Goal: Navigation & Orientation: Locate item on page

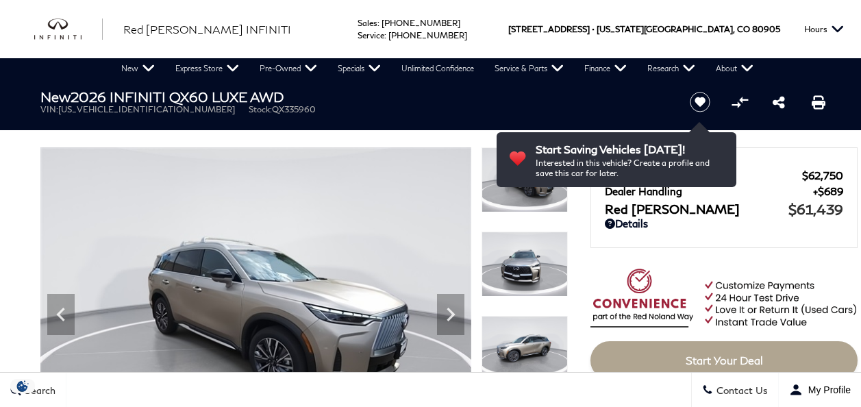
click at [452, 307] on icon "Next" at bounding box center [450, 314] width 8 height 14
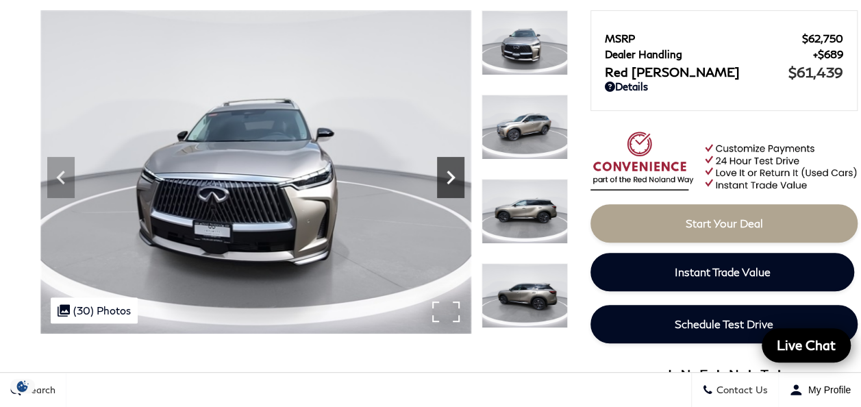
click at [448, 179] on icon "Next" at bounding box center [450, 177] width 27 height 27
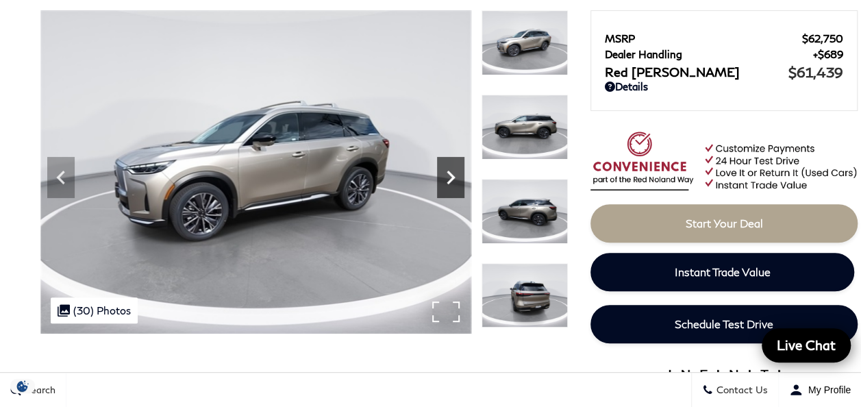
click at [448, 179] on icon "Next" at bounding box center [450, 177] width 27 height 27
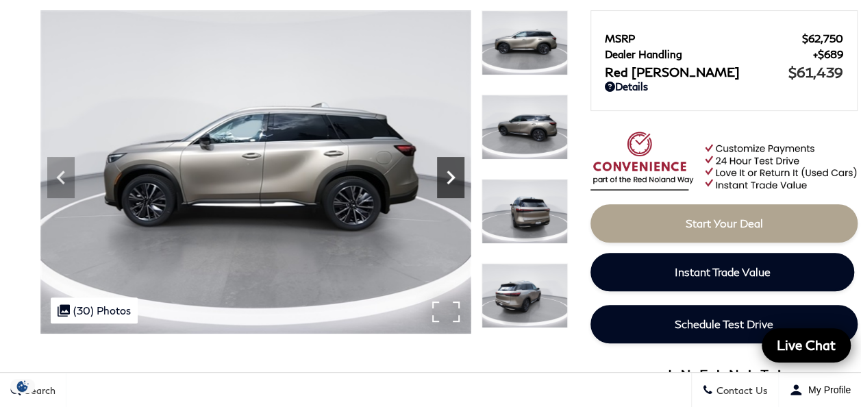
click at [448, 179] on icon "Next" at bounding box center [450, 177] width 27 height 27
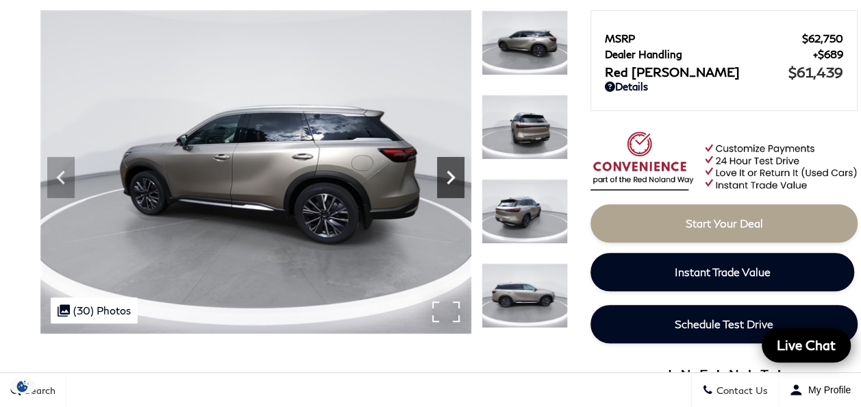
click at [448, 179] on icon "Next" at bounding box center [450, 177] width 27 height 27
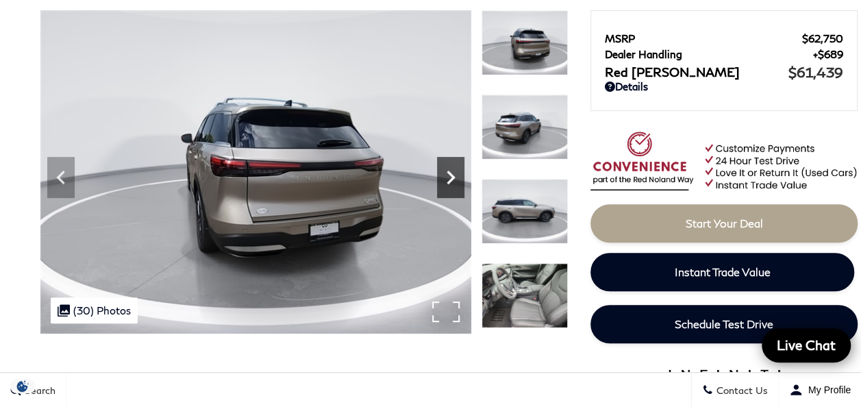
click at [448, 179] on icon "Next" at bounding box center [450, 177] width 27 height 27
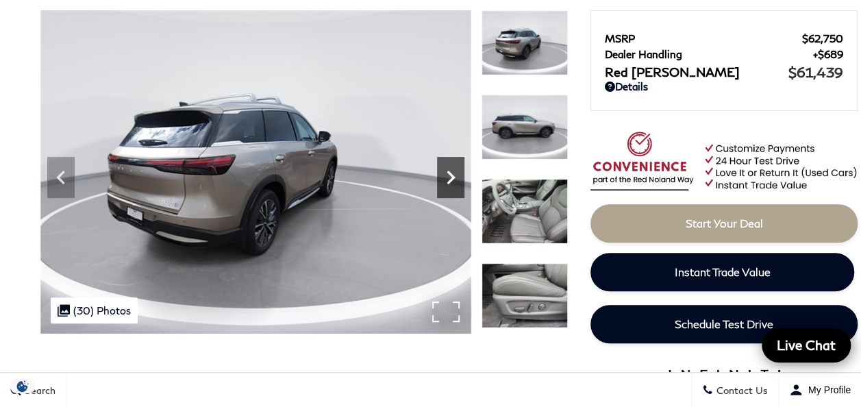
click at [448, 179] on icon "Next" at bounding box center [450, 177] width 27 height 27
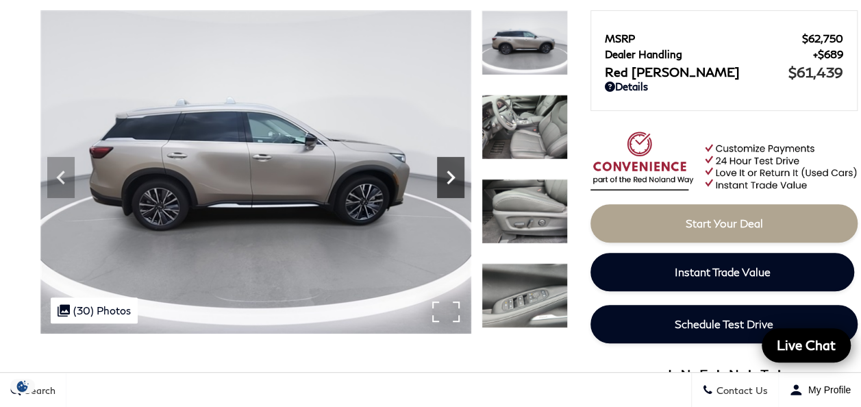
click at [448, 179] on icon "Next" at bounding box center [450, 177] width 27 height 27
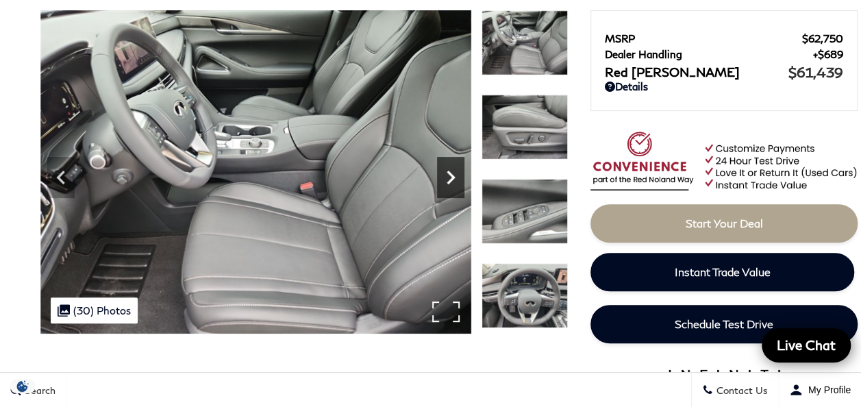
click at [448, 179] on icon "Next" at bounding box center [450, 177] width 27 height 27
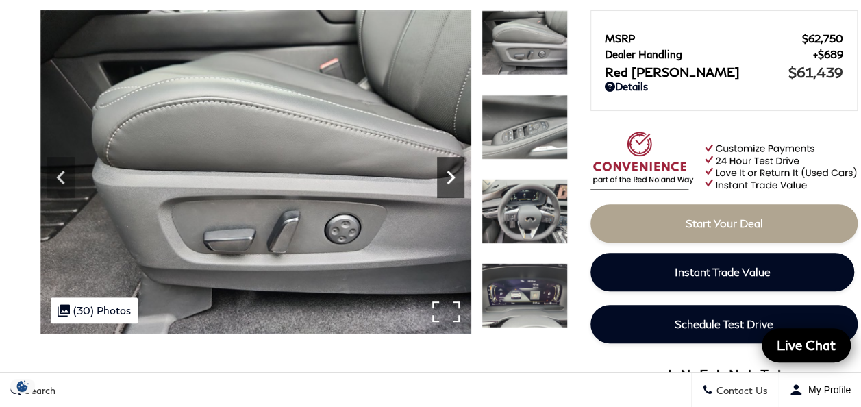
click at [448, 179] on icon "Next" at bounding box center [450, 177] width 27 height 27
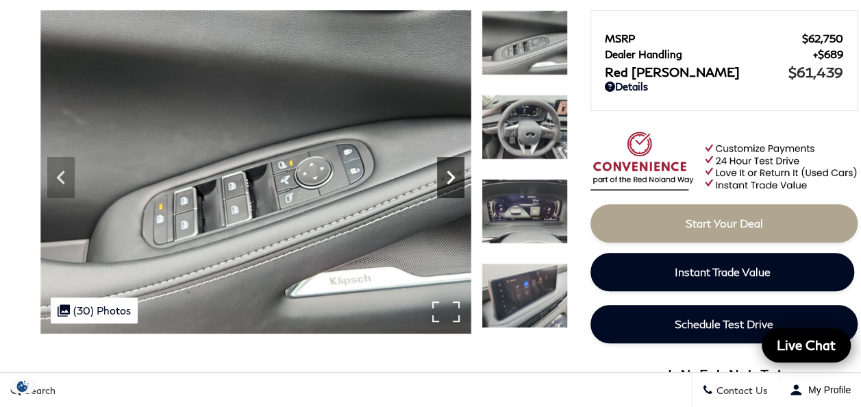
click at [448, 179] on icon "Next" at bounding box center [450, 177] width 27 height 27
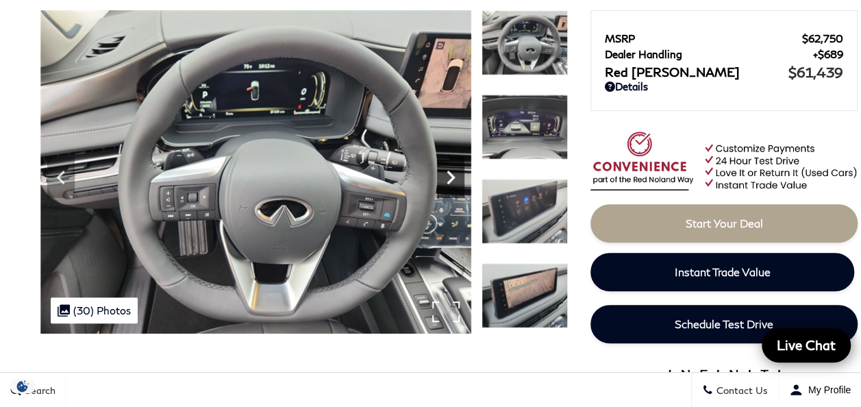
click at [448, 179] on icon "Next" at bounding box center [450, 177] width 27 height 27
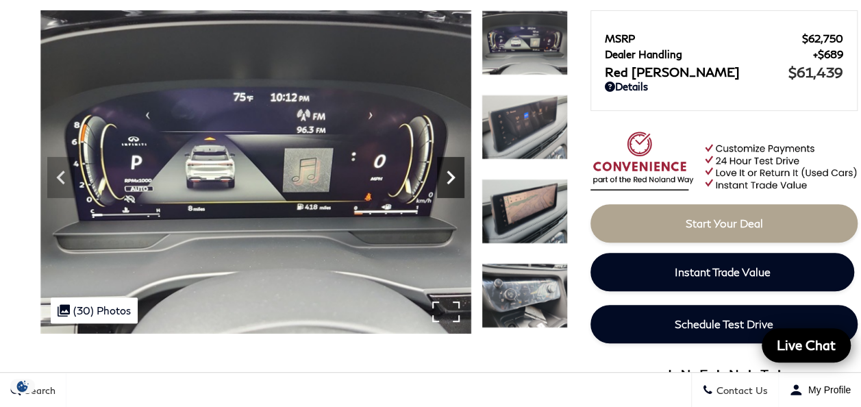
click at [448, 179] on icon "Next" at bounding box center [450, 177] width 27 height 27
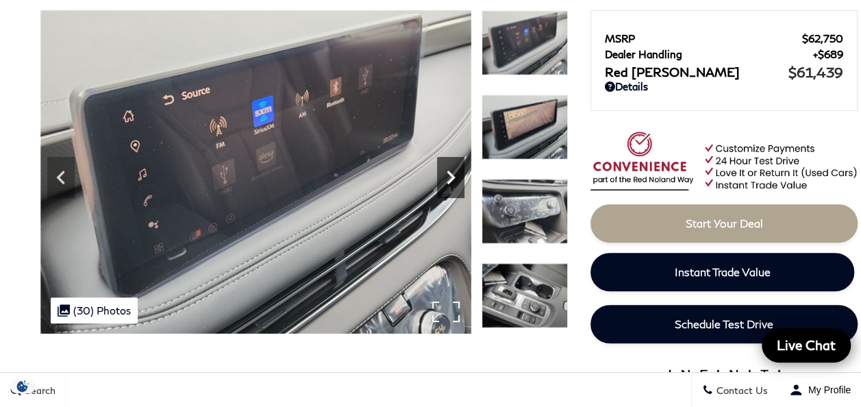
click at [448, 179] on icon "Next" at bounding box center [450, 177] width 27 height 27
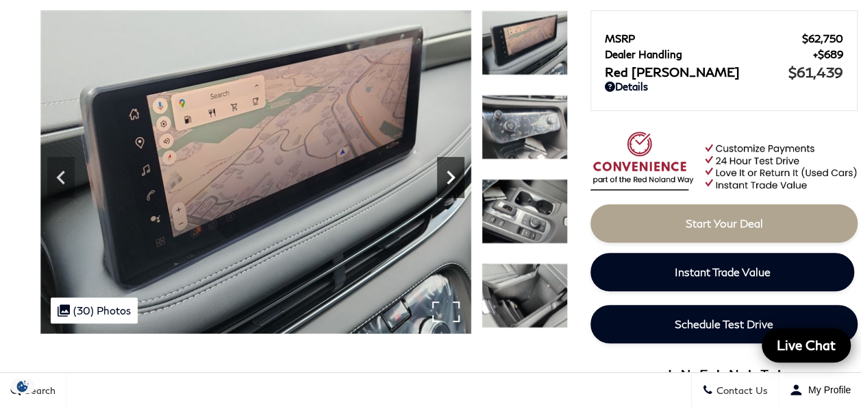
click at [448, 179] on icon "Next" at bounding box center [450, 177] width 27 height 27
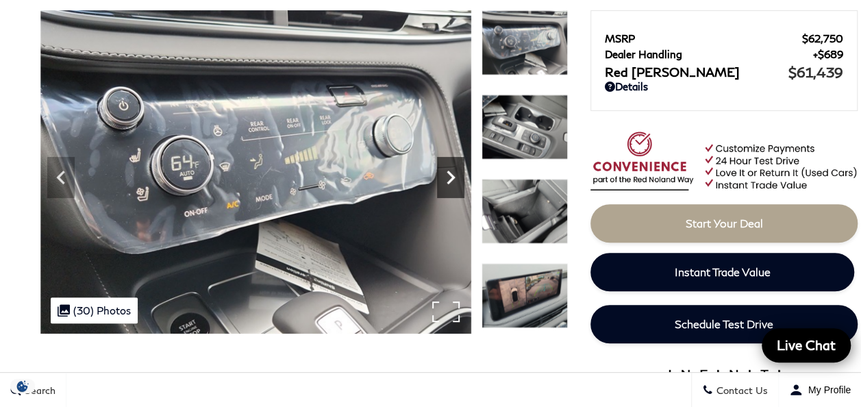
click at [448, 179] on icon "Next" at bounding box center [450, 177] width 27 height 27
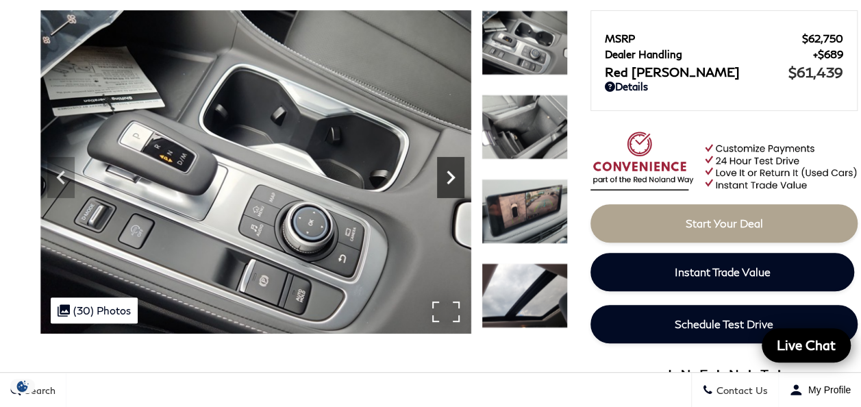
click at [448, 179] on icon "Next" at bounding box center [450, 177] width 27 height 27
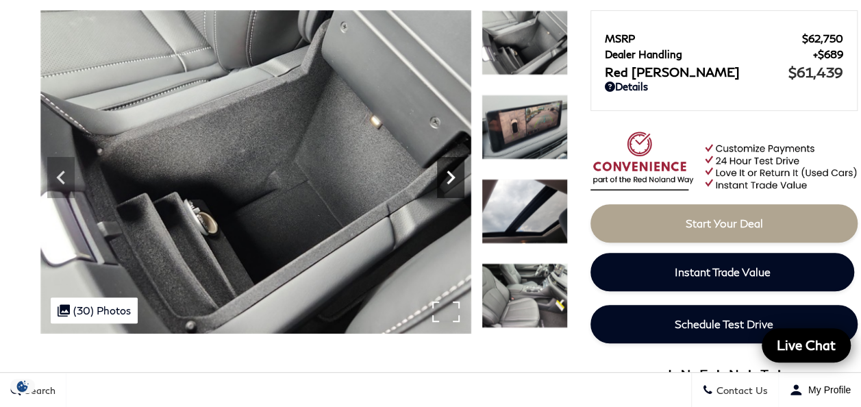
click at [448, 179] on icon "Next" at bounding box center [450, 177] width 27 height 27
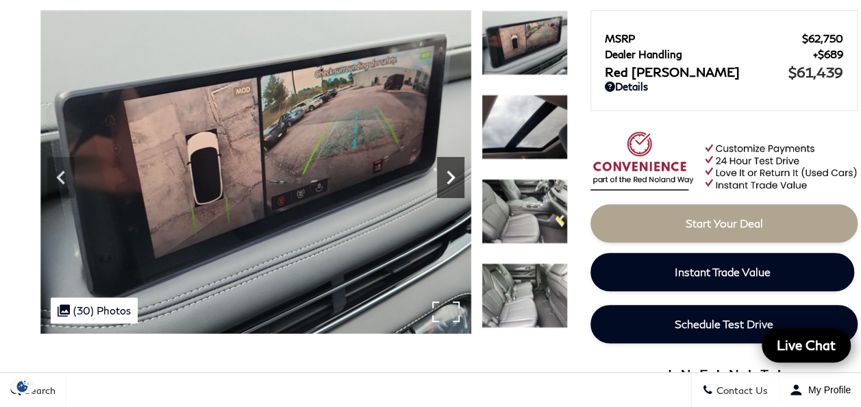
click at [448, 179] on icon "Next" at bounding box center [450, 177] width 27 height 27
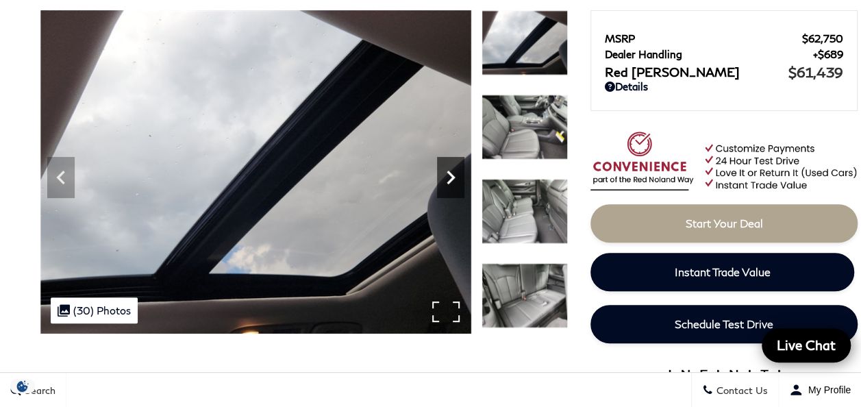
click at [448, 179] on icon "Next" at bounding box center [450, 177] width 27 height 27
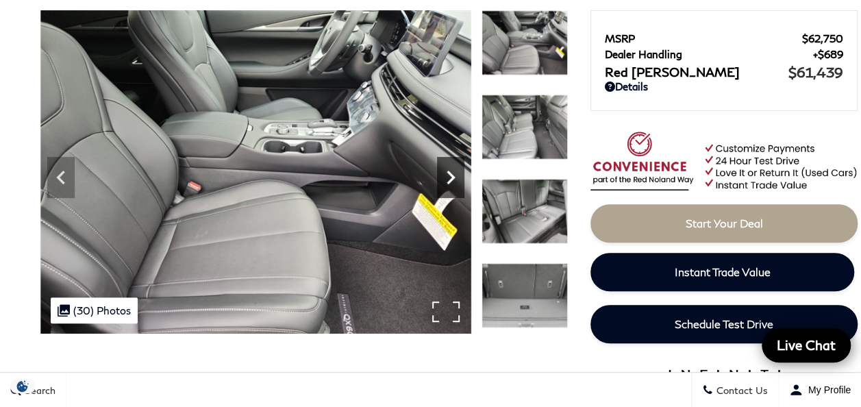
click at [448, 179] on icon "Next" at bounding box center [450, 177] width 27 height 27
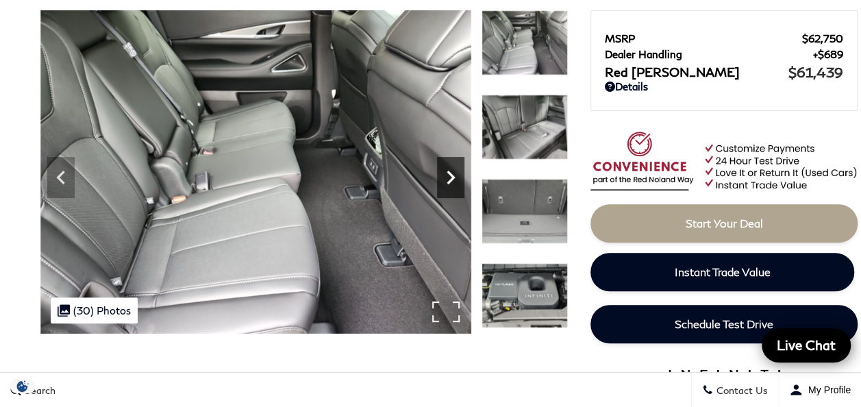
click at [448, 179] on icon "Next" at bounding box center [450, 177] width 27 height 27
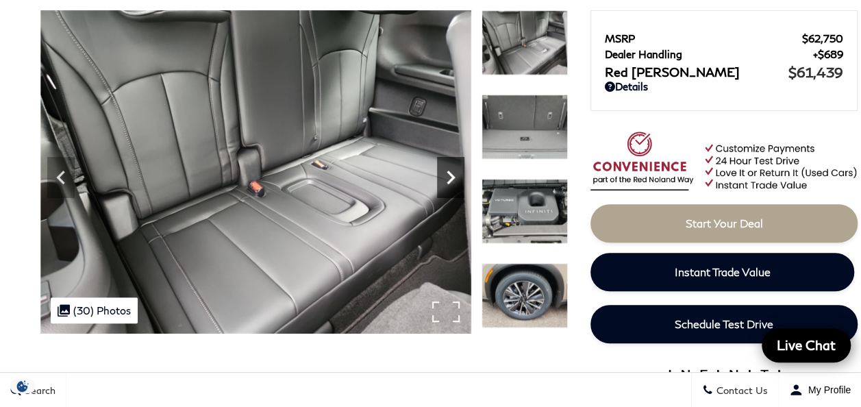
click at [448, 179] on icon "Next" at bounding box center [450, 177] width 27 height 27
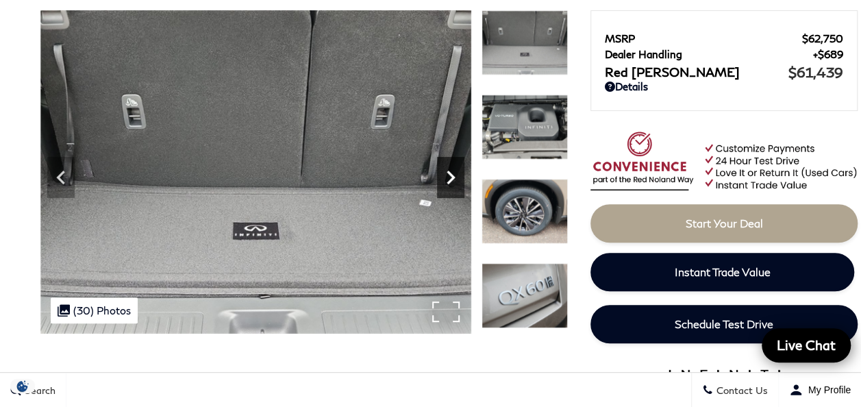
click at [448, 179] on icon "Next" at bounding box center [450, 177] width 27 height 27
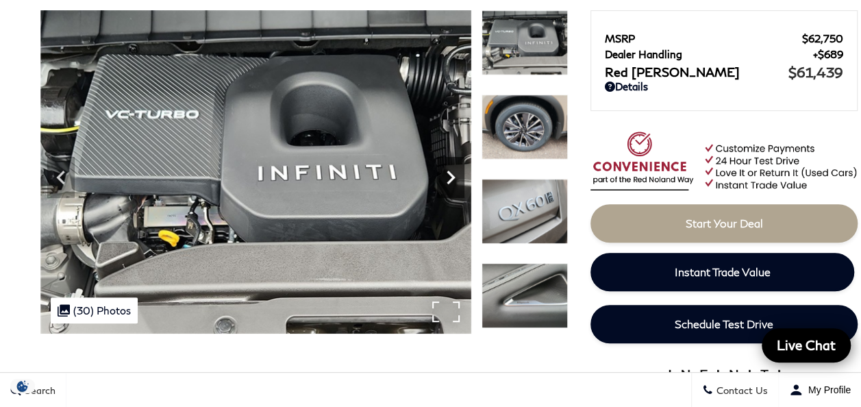
click at [448, 179] on icon "Next" at bounding box center [450, 177] width 27 height 27
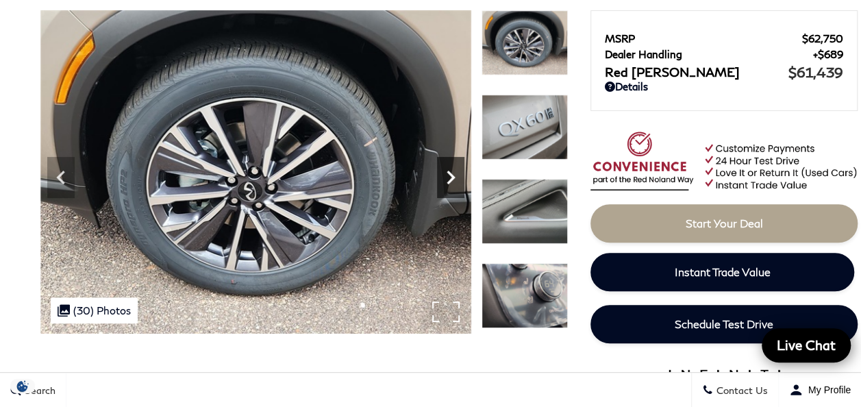
click at [448, 179] on icon "Next" at bounding box center [450, 177] width 27 height 27
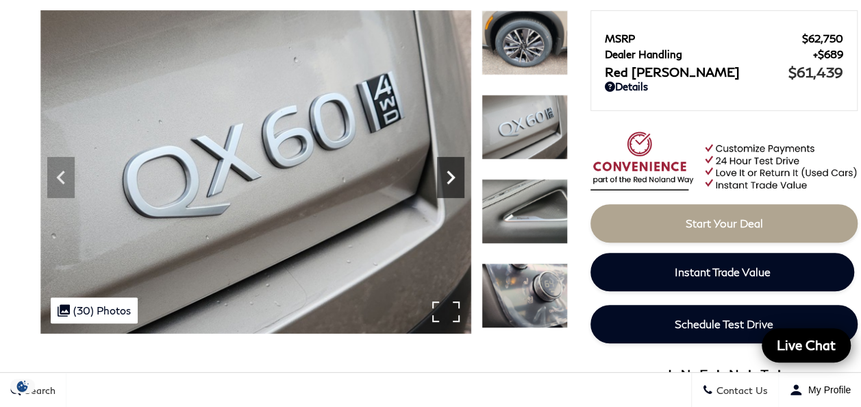
click at [448, 179] on icon "Next" at bounding box center [450, 177] width 27 height 27
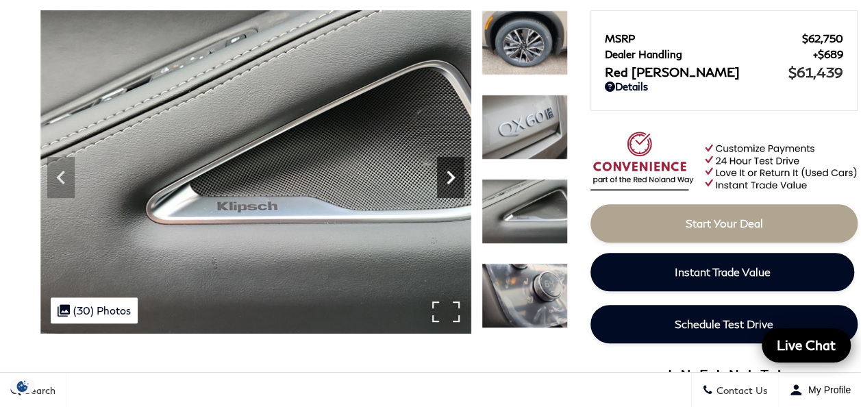
click at [448, 179] on icon "Next" at bounding box center [450, 177] width 27 height 27
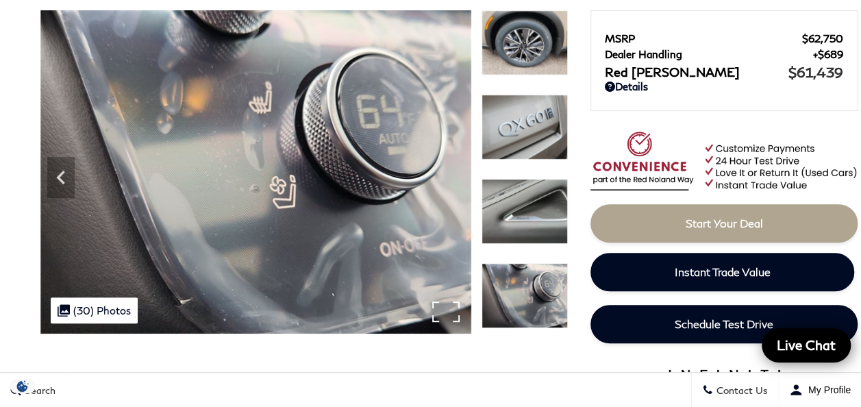
click at [448, 179] on img at bounding box center [255, 171] width 431 height 323
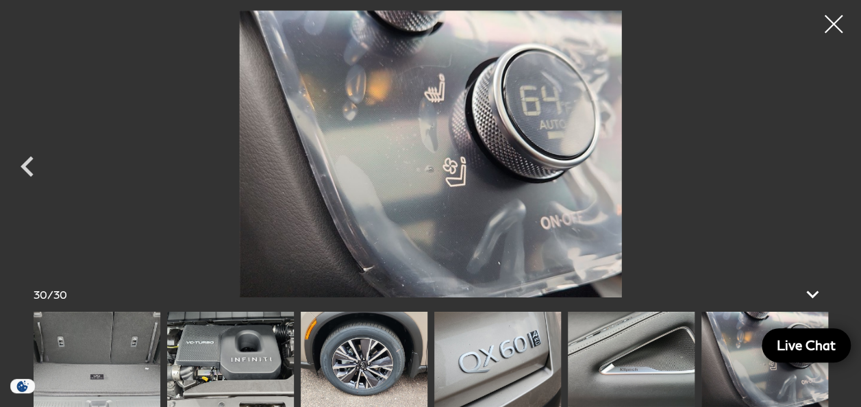
click at [825, 22] on div at bounding box center [834, 24] width 36 height 36
